Goal: Information Seeking & Learning: Learn about a topic

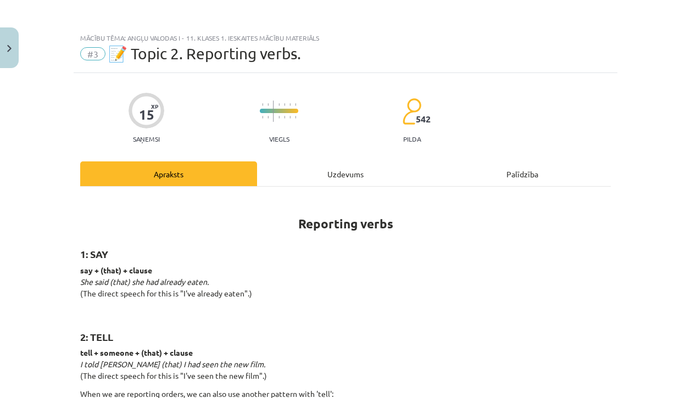
scroll to position [750, 0]
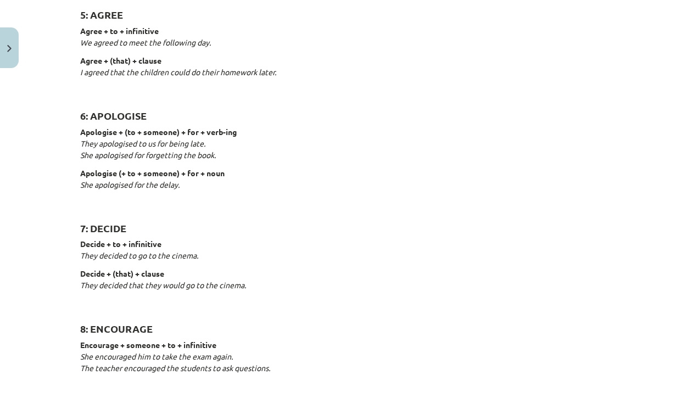
click at [543, 147] on p "Apologise + (to + someone) + for + verb-ing They apologised to us for being lat…" at bounding box center [345, 143] width 531 height 35
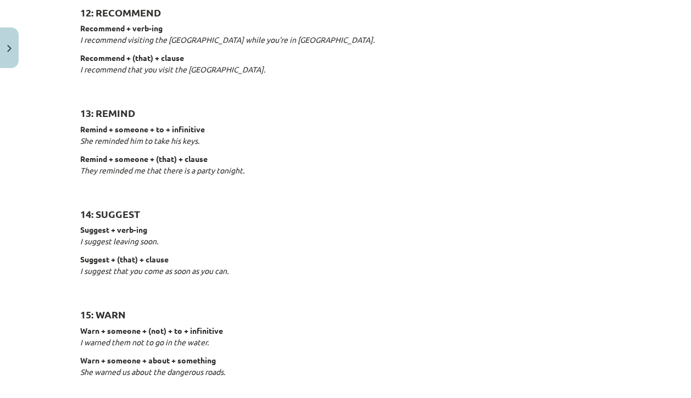
scroll to position [1719, 0]
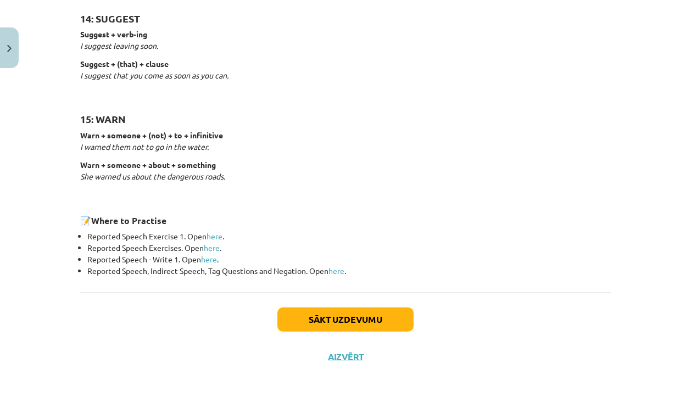
click at [382, 319] on button "Sākt uzdevumu" at bounding box center [345, 320] width 136 height 24
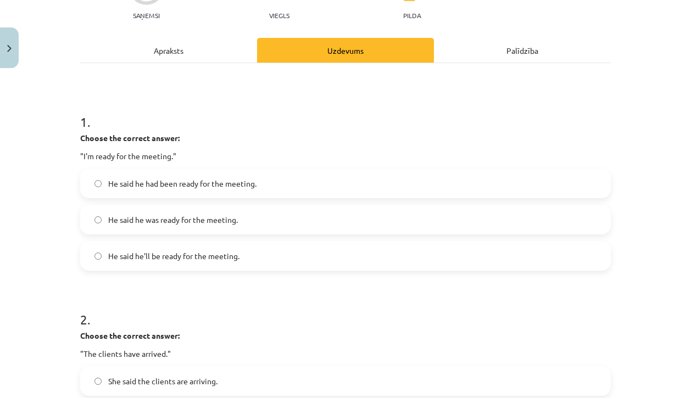
scroll to position [113, 0]
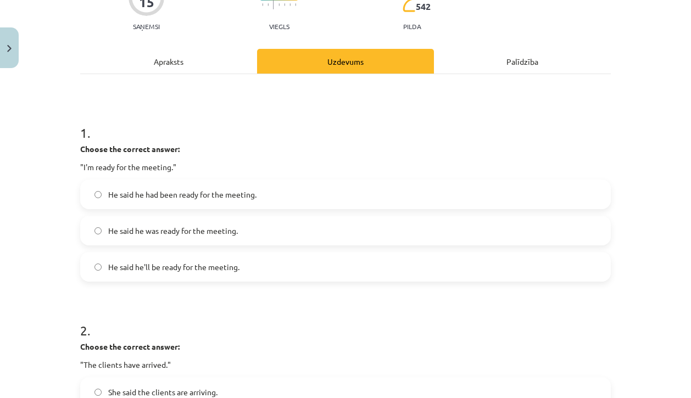
click at [125, 234] on span "He said he was ready for the meeting." at bounding box center [173, 231] width 130 height 12
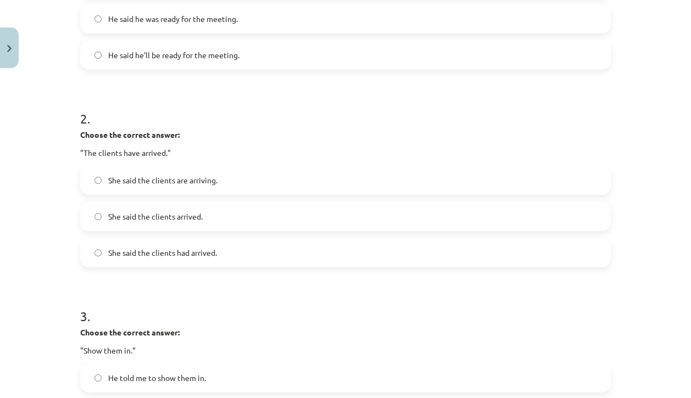
scroll to position [325, 0]
click at [142, 255] on span "She said the clients had arrived." at bounding box center [162, 253] width 109 height 12
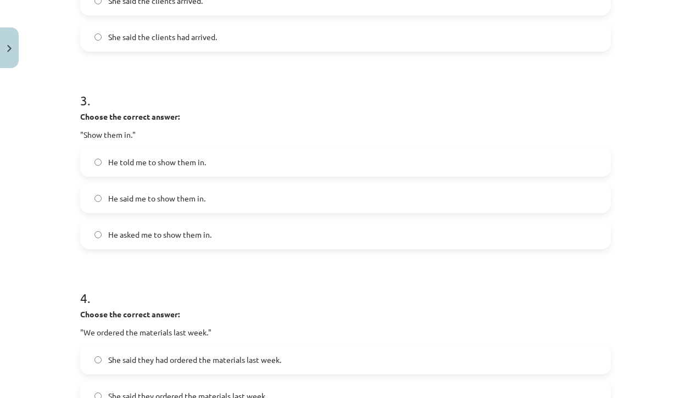
scroll to position [541, 0]
click at [165, 169] on label "He told me to show them in." at bounding box center [345, 161] width 529 height 27
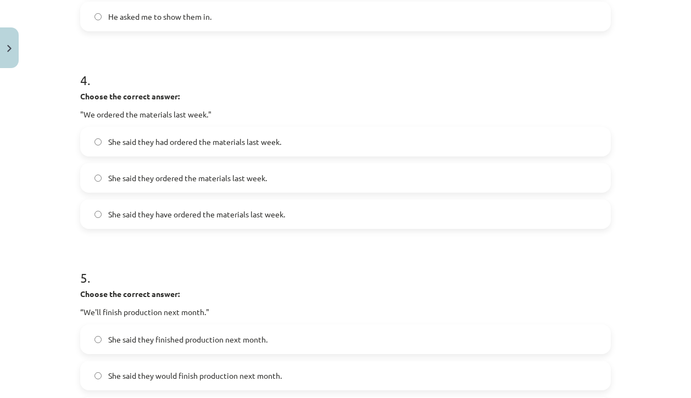
scroll to position [762, 0]
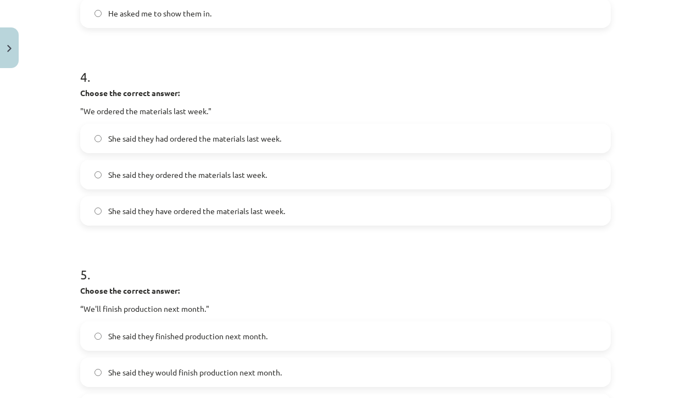
click at [131, 142] on span "She said they had ordered the materials last week." at bounding box center [194, 139] width 173 height 12
click at [130, 182] on label "She said they ordered the materials last week." at bounding box center [345, 174] width 529 height 27
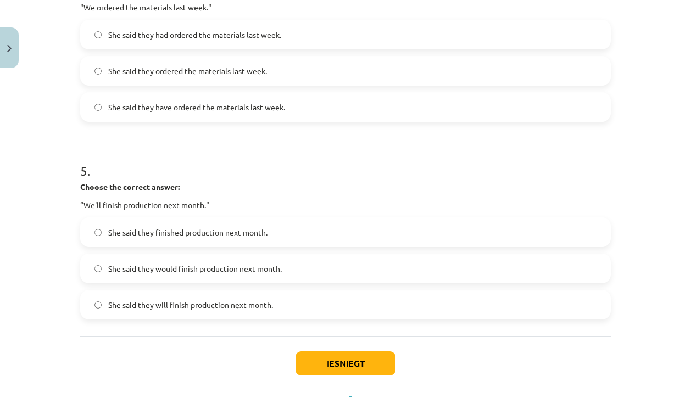
scroll to position [916, 0]
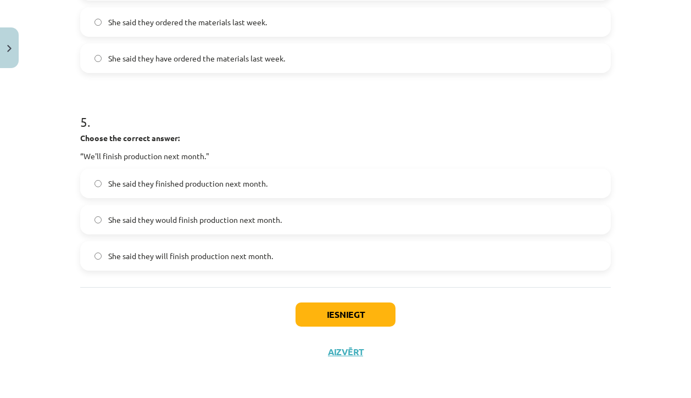
click at [149, 221] on span "She said they would finish production next month." at bounding box center [195, 220] width 174 height 12
click at [319, 309] on button "Iesniegt" at bounding box center [346, 315] width 100 height 24
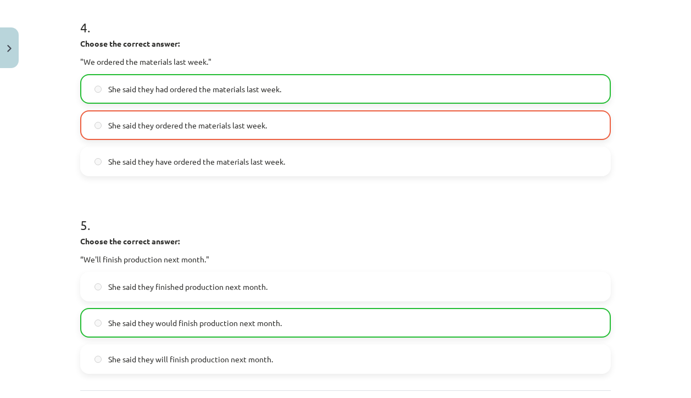
scroll to position [951, 0]
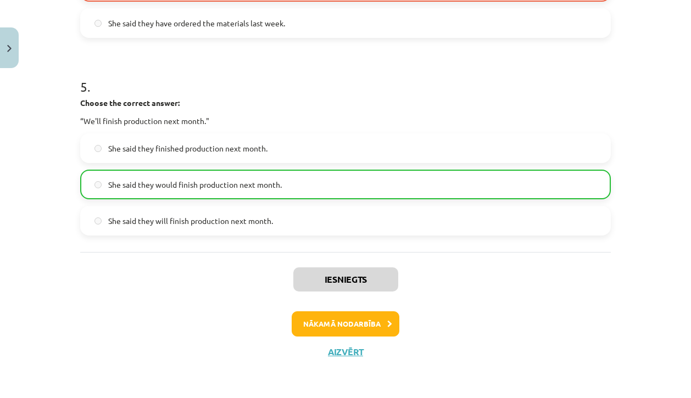
click at [340, 329] on button "Nākamā nodarbība" at bounding box center [346, 324] width 108 height 25
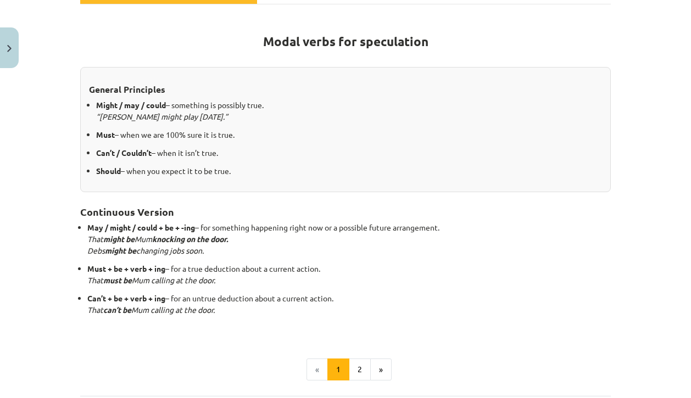
scroll to position [181, 0]
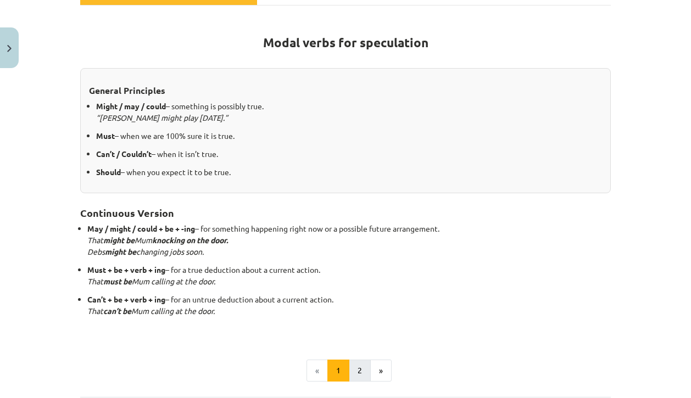
click at [355, 368] on button "2" at bounding box center [360, 371] width 22 height 22
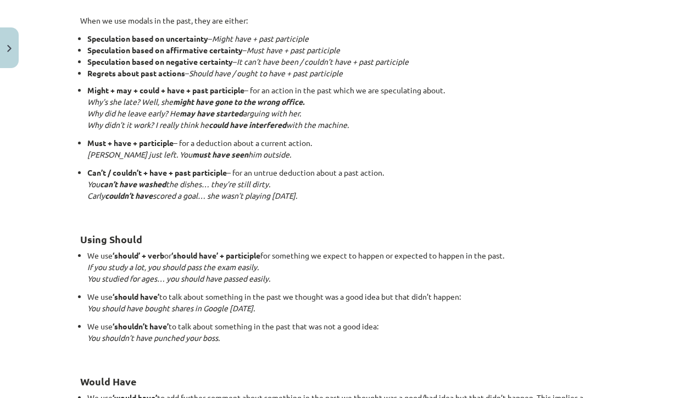
scroll to position [1078, 0]
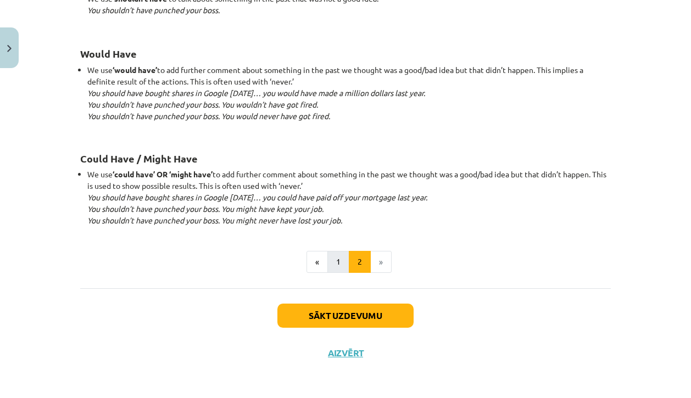
click at [331, 255] on button "1" at bounding box center [338, 262] width 22 height 22
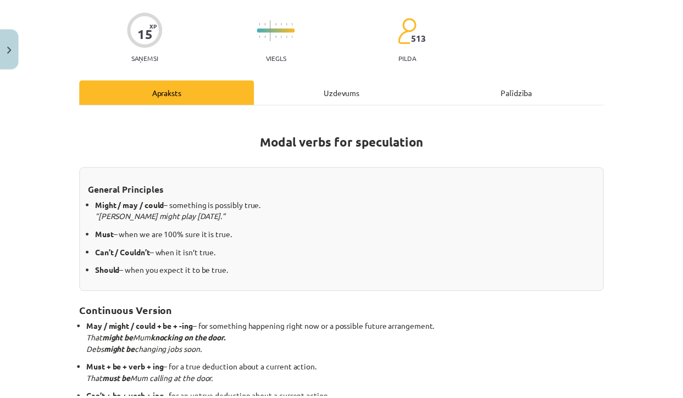
scroll to position [0, 0]
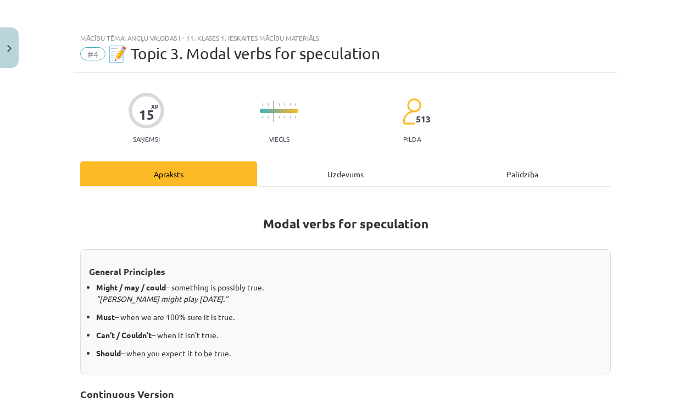
click at [9, 48] on img "Close" at bounding box center [9, 48] width 4 height 7
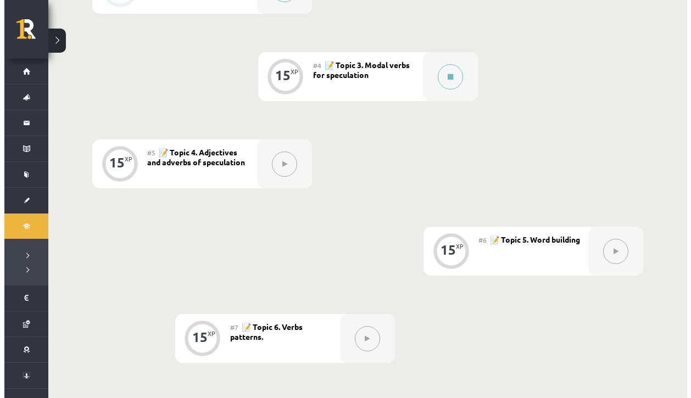
scroll to position [524, 0]
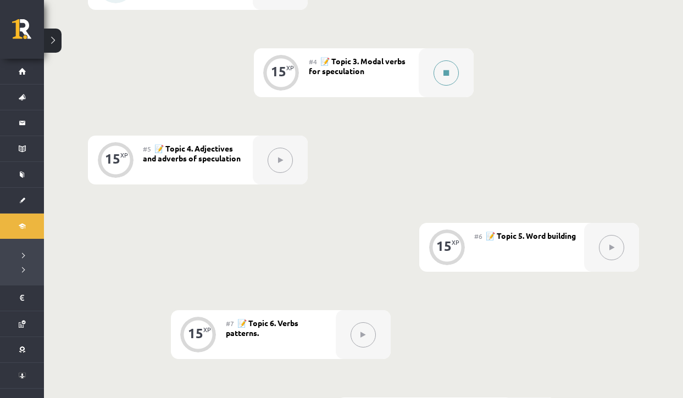
click at [448, 74] on icon at bounding box center [445, 73] width 5 height 7
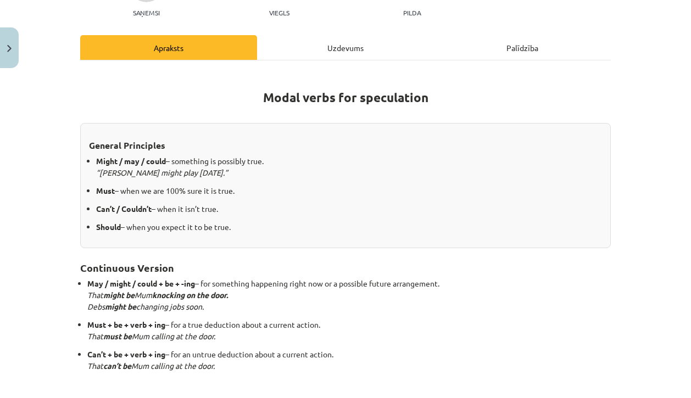
scroll to position [125, 0]
